Goal: Task Accomplishment & Management: Manage account settings

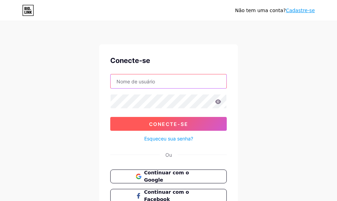
type input "hevinycastro"
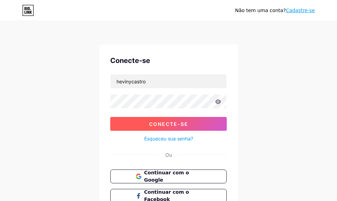
click at [212, 124] on button "Conecte-se" at bounding box center [168, 124] width 116 height 14
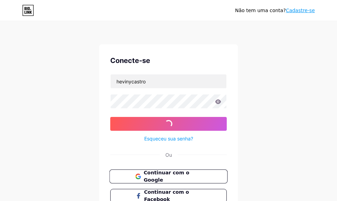
click at [220, 176] on button "Continuar com o Google" at bounding box center [168, 177] width 118 height 14
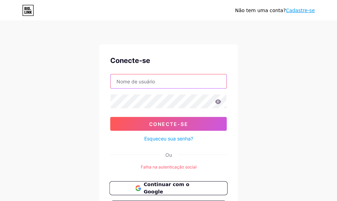
type input "hevinycastro"
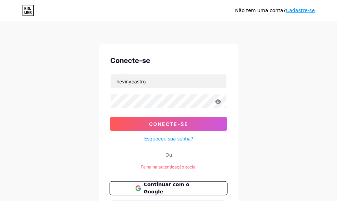
click at [189, 190] on font "Continuar com o Google" at bounding box center [165, 188] width 45 height 13
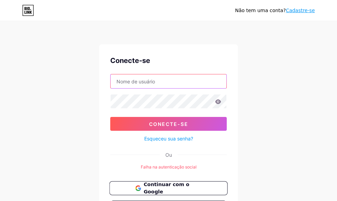
type input "hevinycastro"
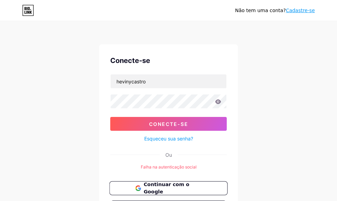
click at [187, 188] on font "Continuar com o Google" at bounding box center [165, 188] width 45 height 13
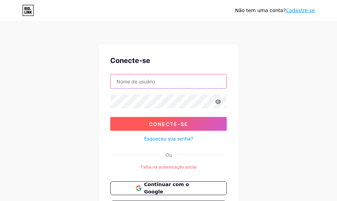
type input "hevinycastro"
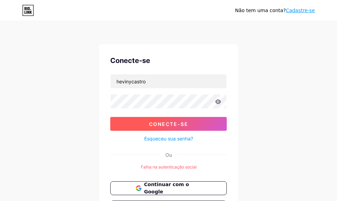
click at [184, 121] on button "Conecte-se" at bounding box center [168, 124] width 116 height 14
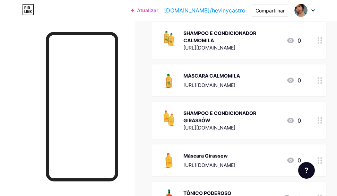
scroll to position [161, 0]
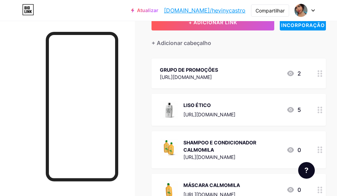
scroll to position [50, 0]
